Goal: Information Seeking & Learning: Learn about a topic

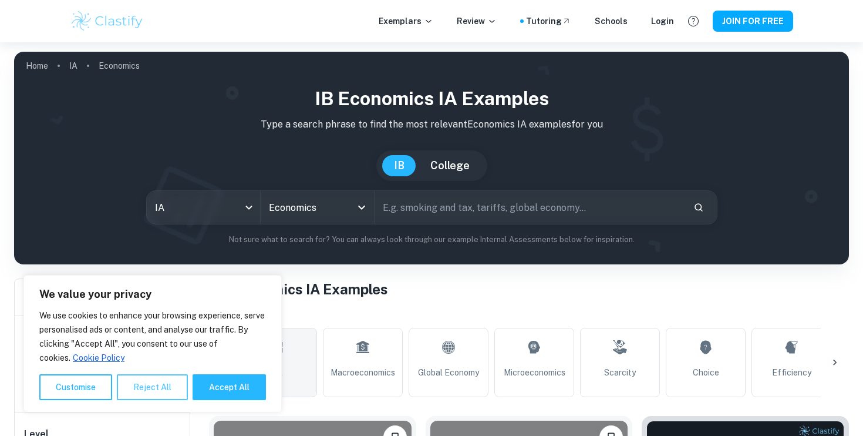
click at [178, 392] on button "Reject All" at bounding box center [152, 387] width 71 height 26
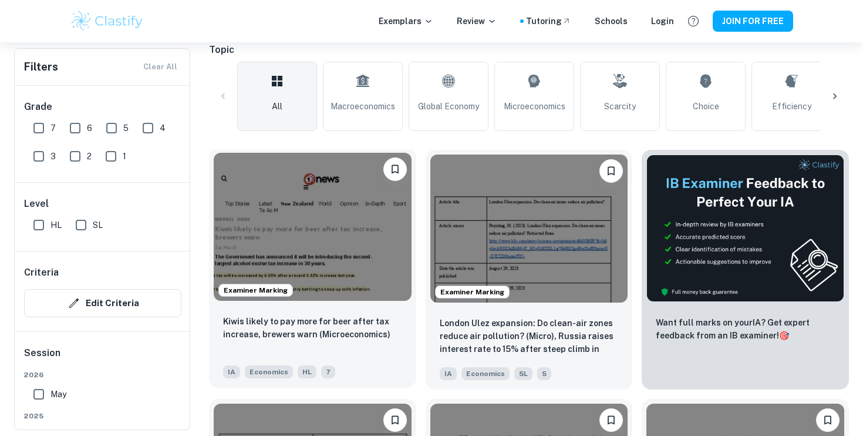
scroll to position [267, 0]
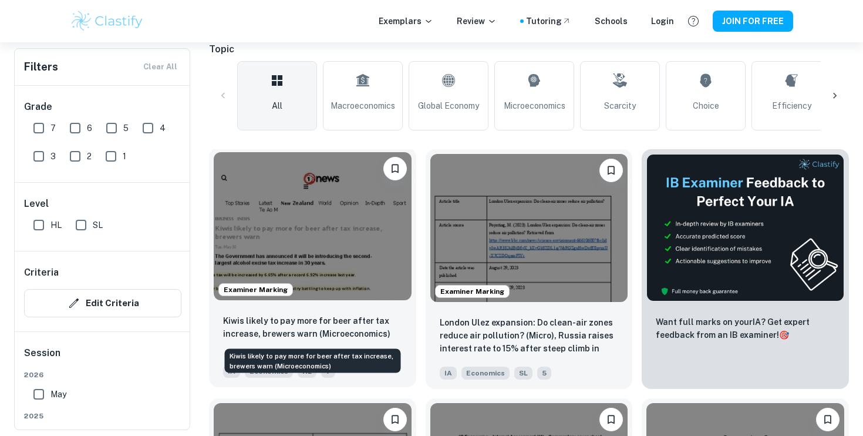
click at [298, 335] on p "Kiwis likely to pay more for beer after tax increase, brewers warn (Microeconom…" at bounding box center [312, 327] width 179 height 26
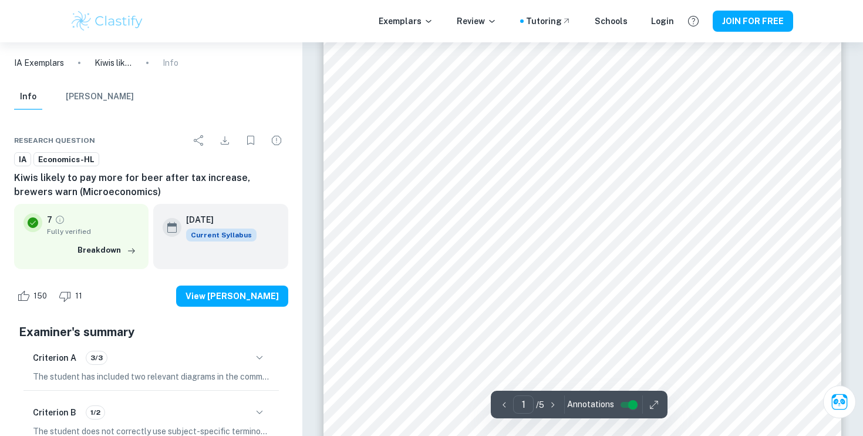
scroll to position [69, 0]
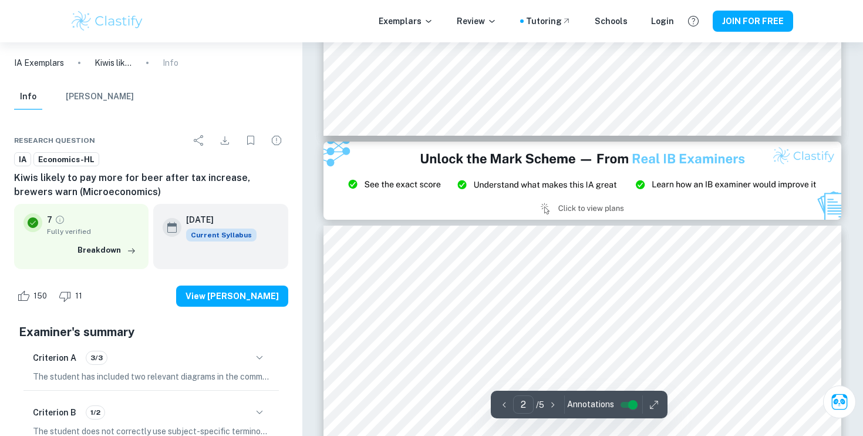
type input "3"
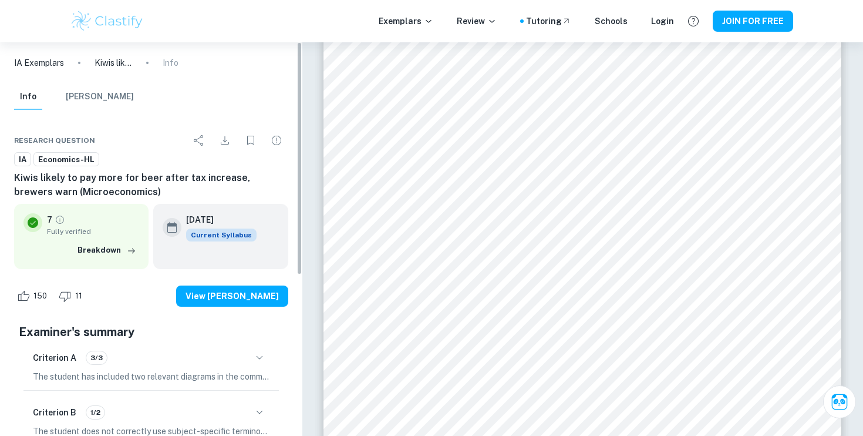
scroll to position [0, 0]
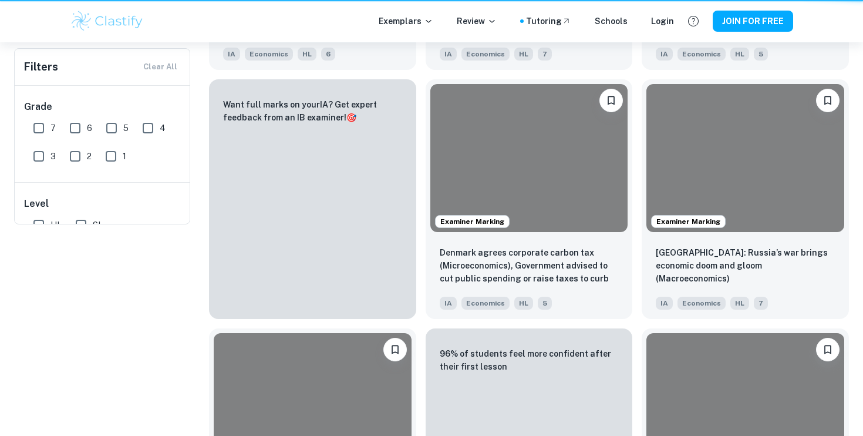
scroll to position [267, 0]
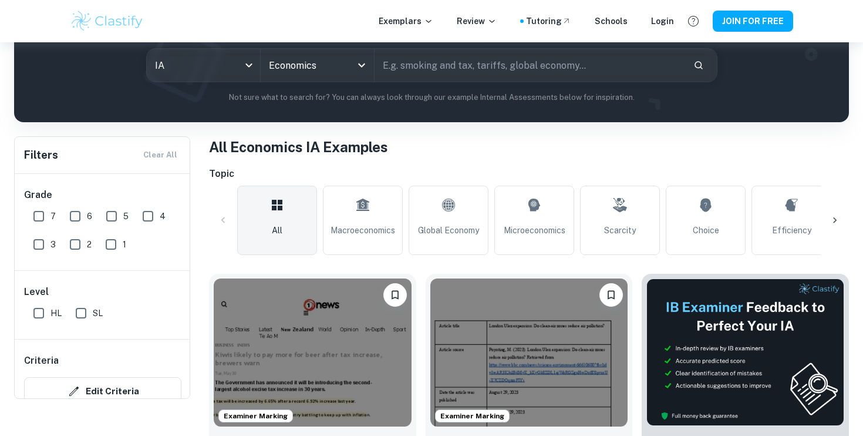
scroll to position [171, 0]
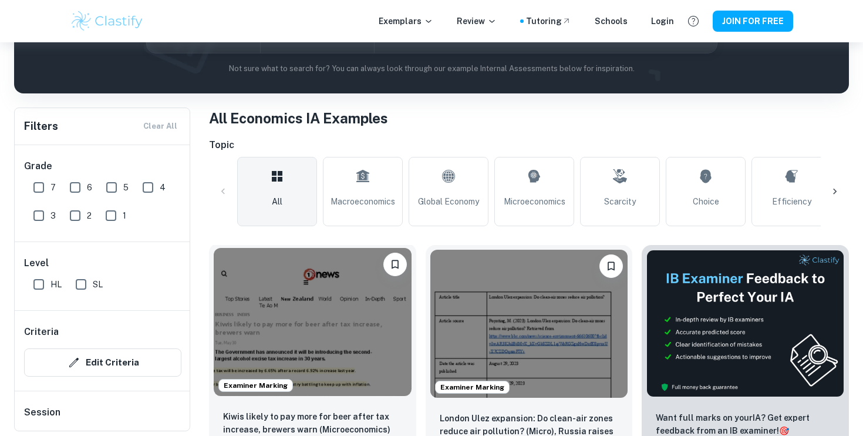
click at [257, 292] on img at bounding box center [313, 322] width 198 height 148
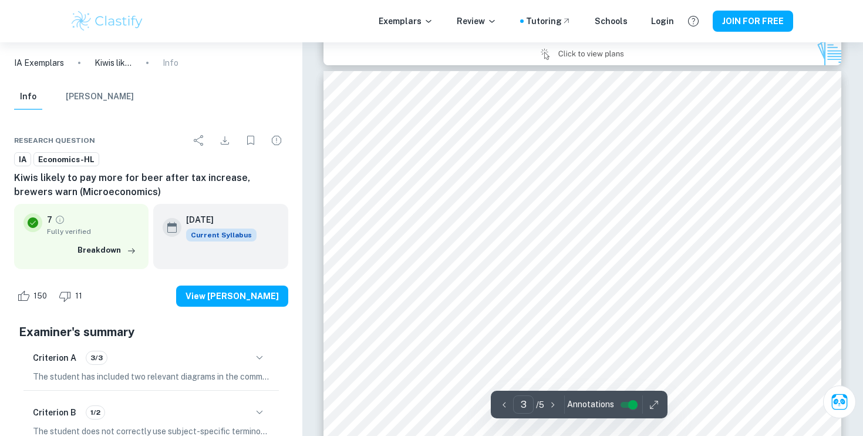
scroll to position [1632, 0]
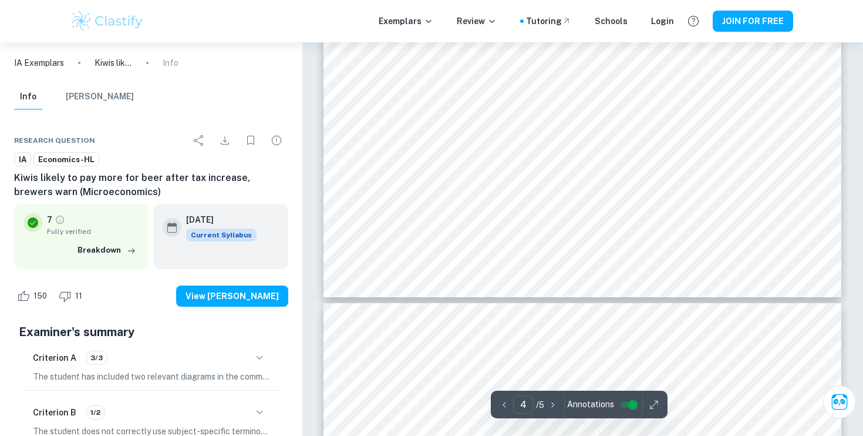
type input "5"
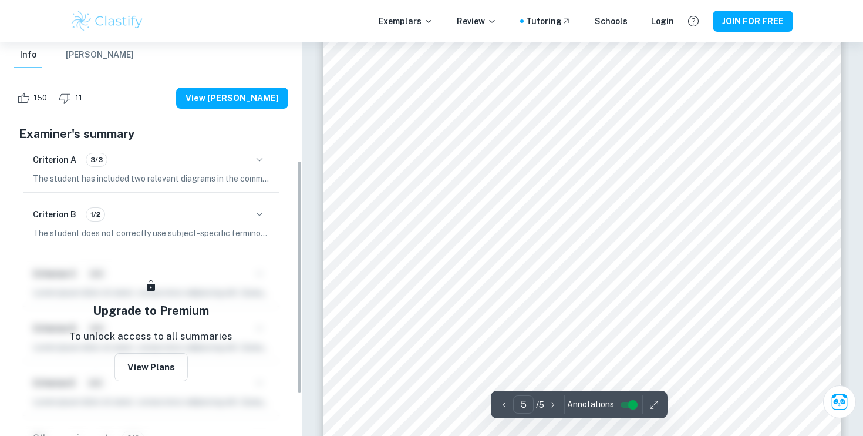
scroll to position [3136, 0]
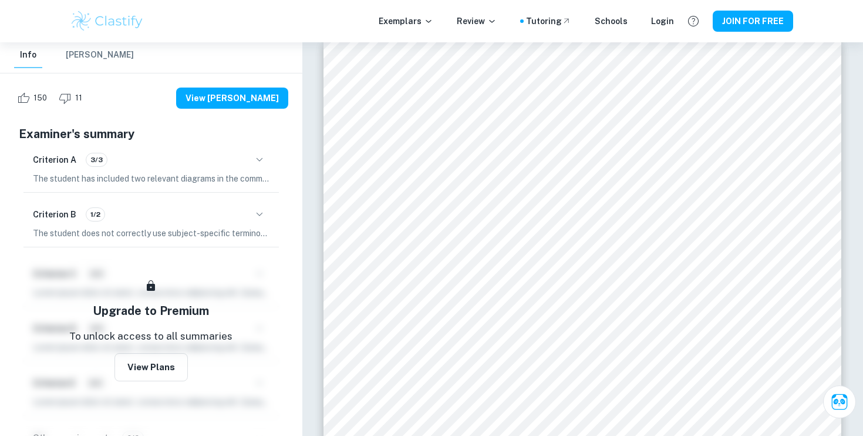
scroll to position [171, 0]
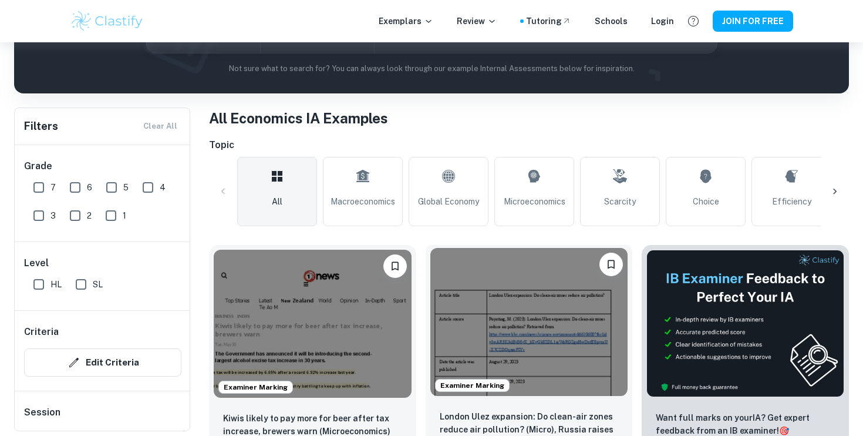
click at [558, 348] on img at bounding box center [529, 322] width 198 height 148
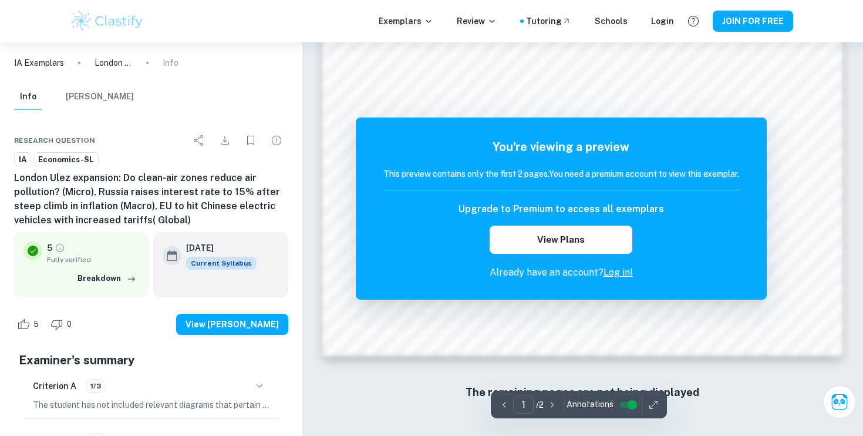
scroll to position [1045, 0]
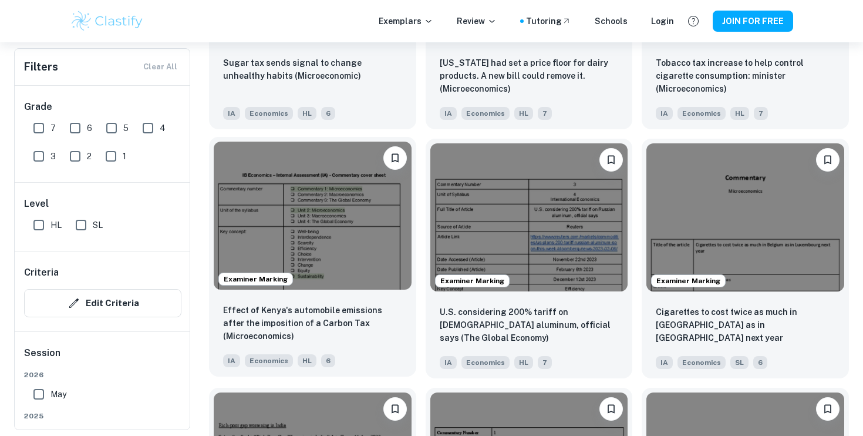
scroll to position [1287, 0]
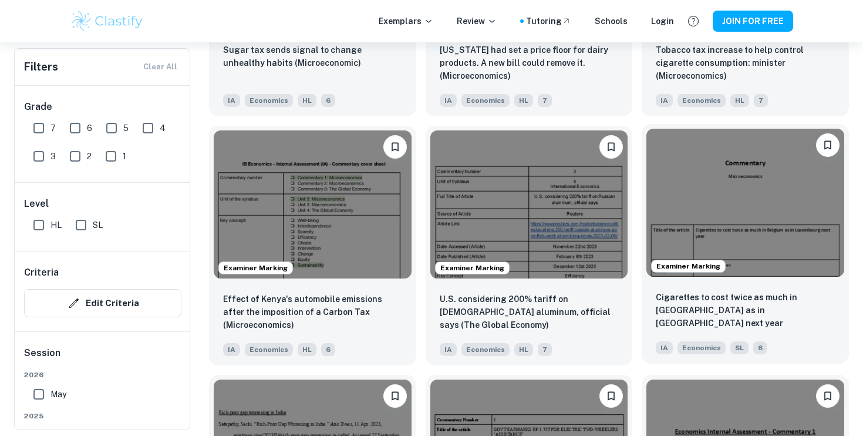
click at [732, 179] on img at bounding box center [746, 203] width 198 height 148
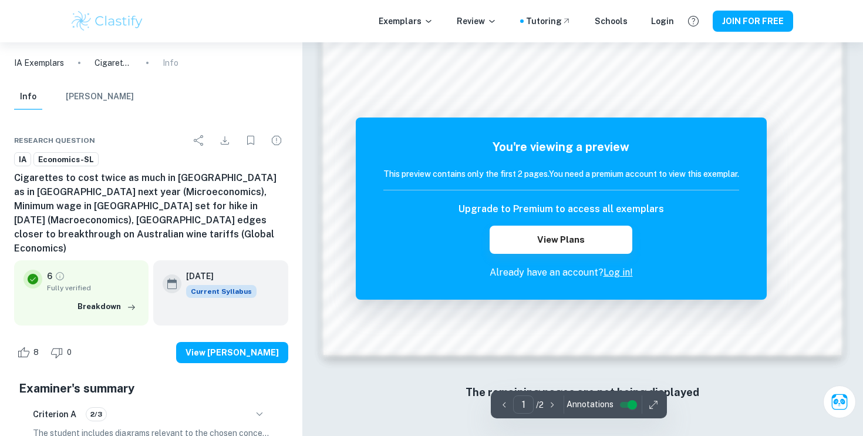
scroll to position [1170, 0]
click at [597, 244] on button "View Plans" at bounding box center [561, 239] width 142 height 28
